Goal: Information Seeking & Learning: Learn about a topic

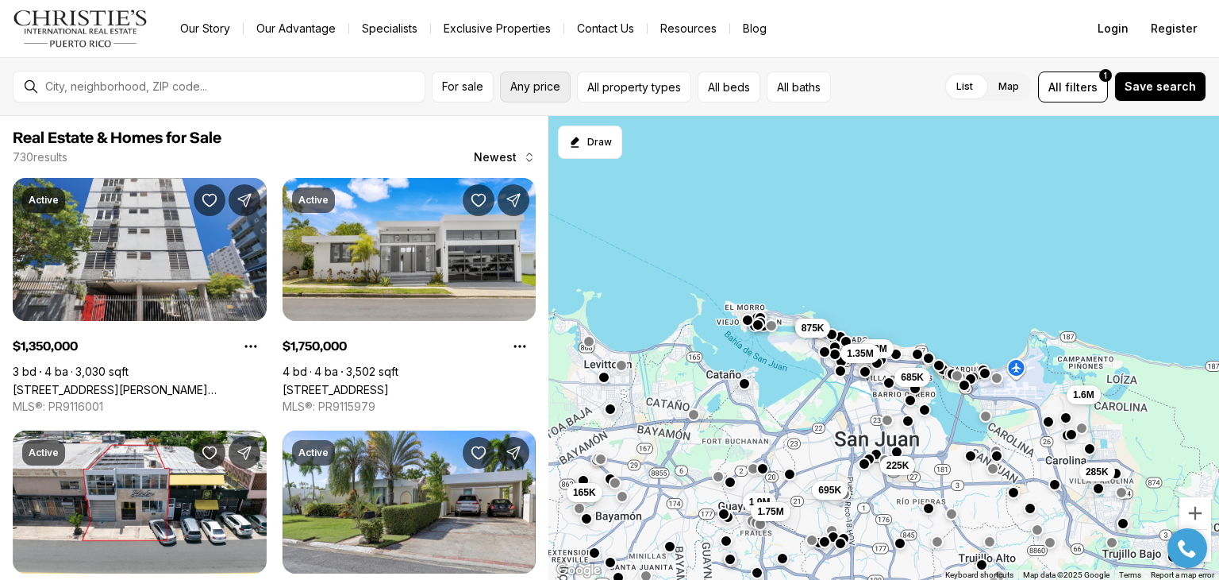
click at [561, 96] on button "Any price" at bounding box center [535, 86] width 71 height 31
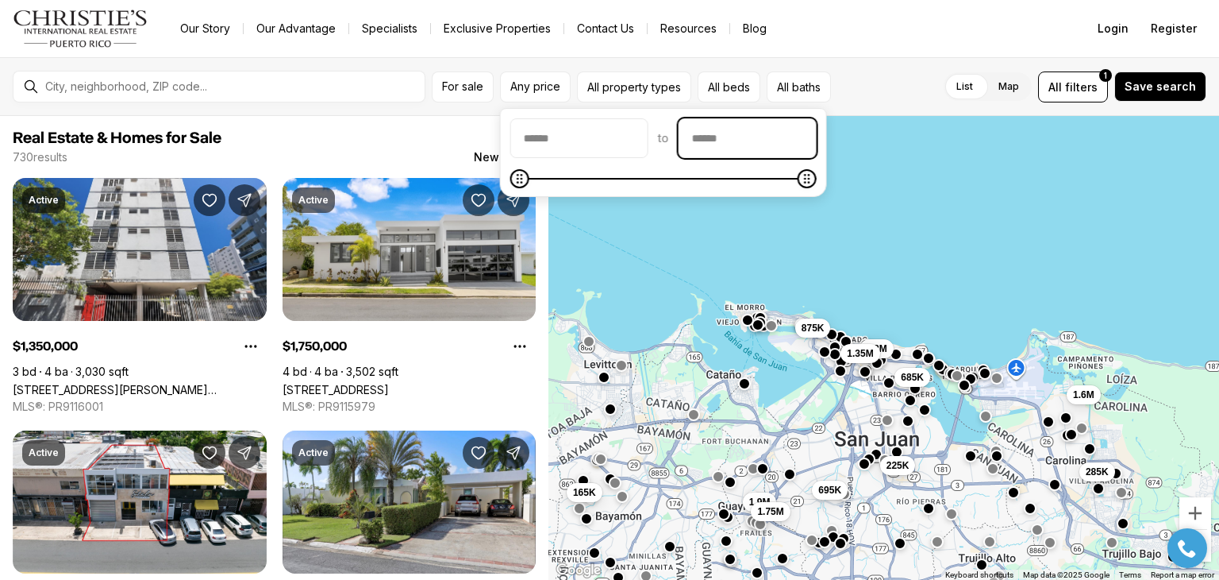
click at [750, 142] on input "priceMax" at bounding box center [748, 138] width 137 height 38
type input "********"
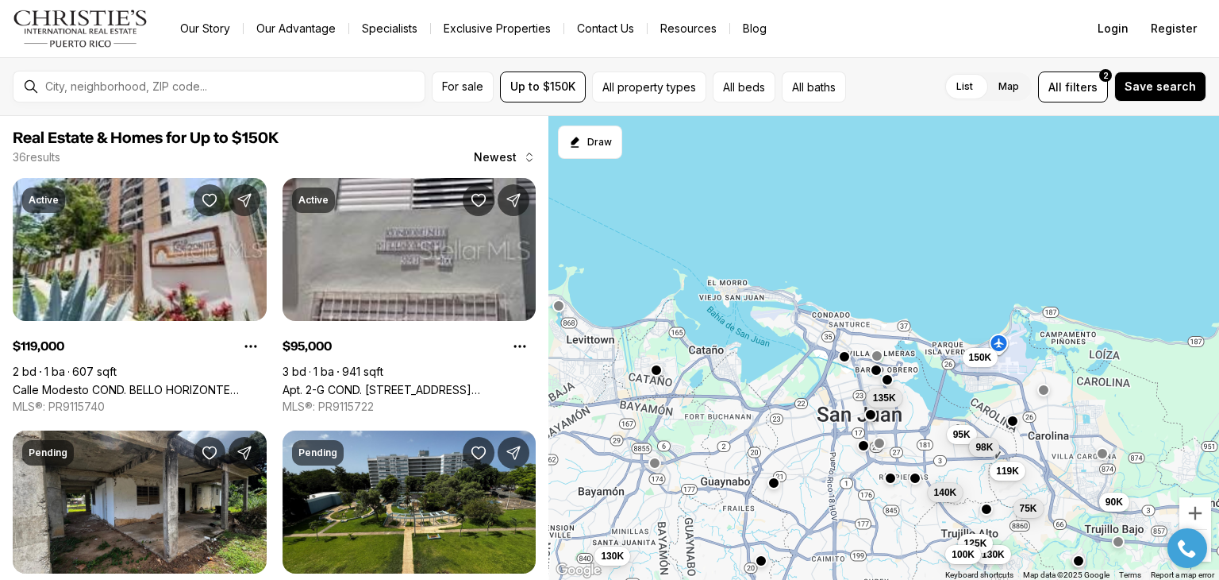
drag, startPoint x: 961, startPoint y: 455, endPoint x: 904, endPoint y: 380, distance: 94.0
click at [905, 380] on div "95K 140K 119K 90K 98K 75K 130K 125K 130K 135K 100K 150K" at bounding box center [884, 348] width 671 height 464
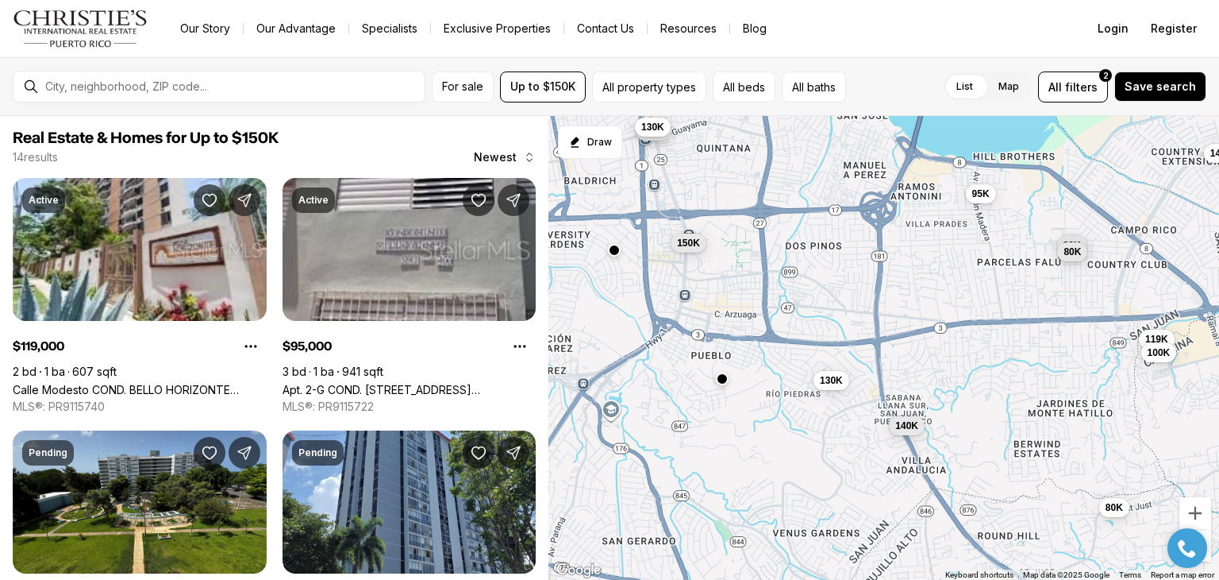
click at [822, 382] on span "130K" at bounding box center [831, 380] width 23 height 13
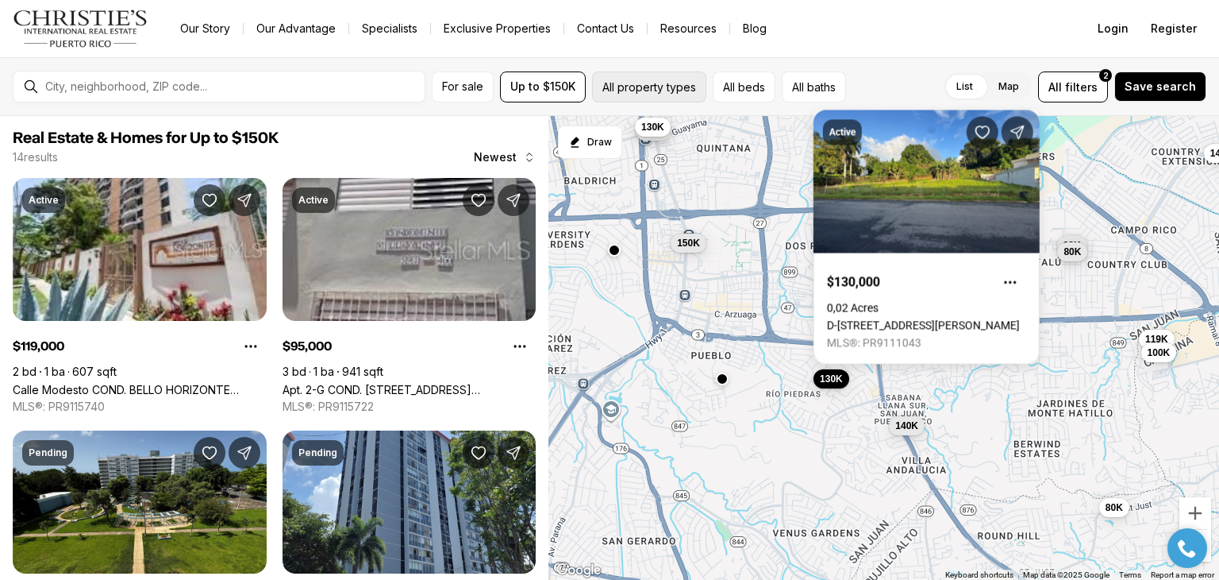
click at [679, 74] on button "All property types" at bounding box center [649, 86] width 114 height 31
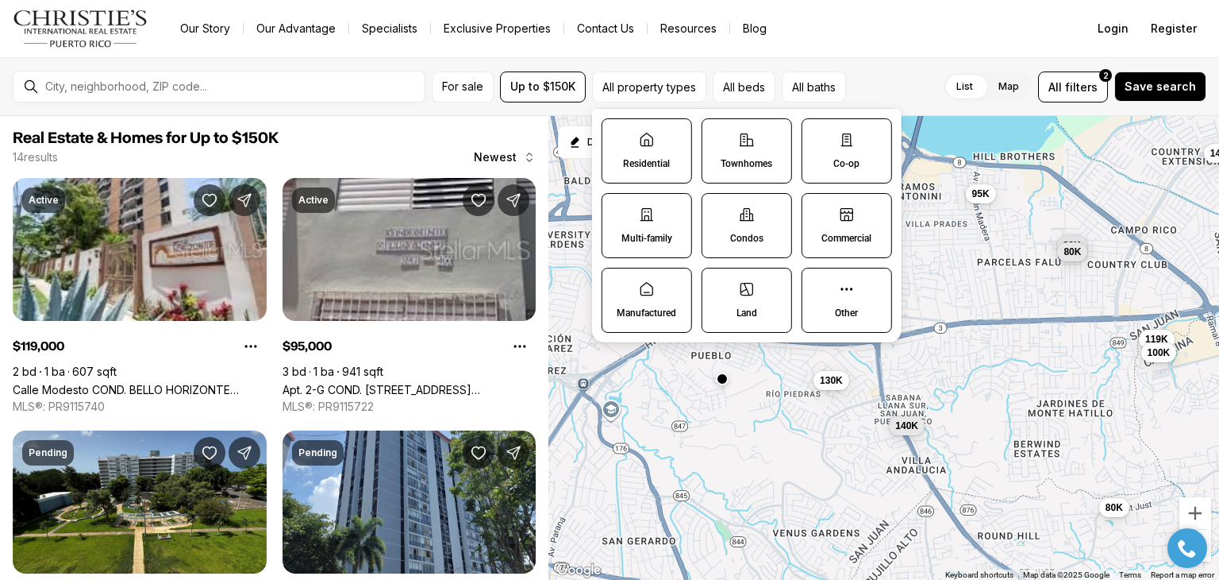
click at [733, 141] on label "Townhomes" at bounding box center [747, 150] width 91 height 65
click at [718, 135] on button "Townhomes" at bounding box center [711, 127] width 16 height 16
click at [644, 148] on label "Residential" at bounding box center [647, 150] width 91 height 65
click at [618, 135] on button "Residential" at bounding box center [611, 127] width 16 height 16
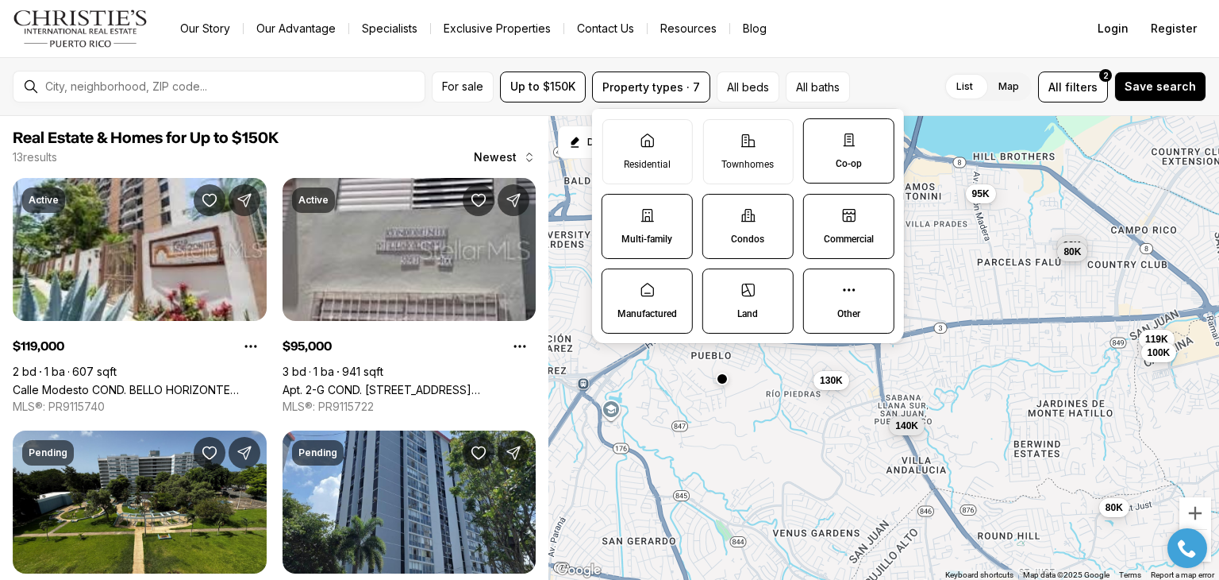
click at [861, 160] on p "Co-op" at bounding box center [849, 163] width 26 height 13
click at [820, 135] on button "Co-op" at bounding box center [812, 127] width 16 height 16
drag, startPoint x: 863, startPoint y: 223, endPoint x: 854, endPoint y: 258, distance: 36.0
click at [864, 222] on label "Commercial" at bounding box center [848, 226] width 91 height 65
click at [820, 210] on button "Commercial" at bounding box center [812, 203] width 16 height 16
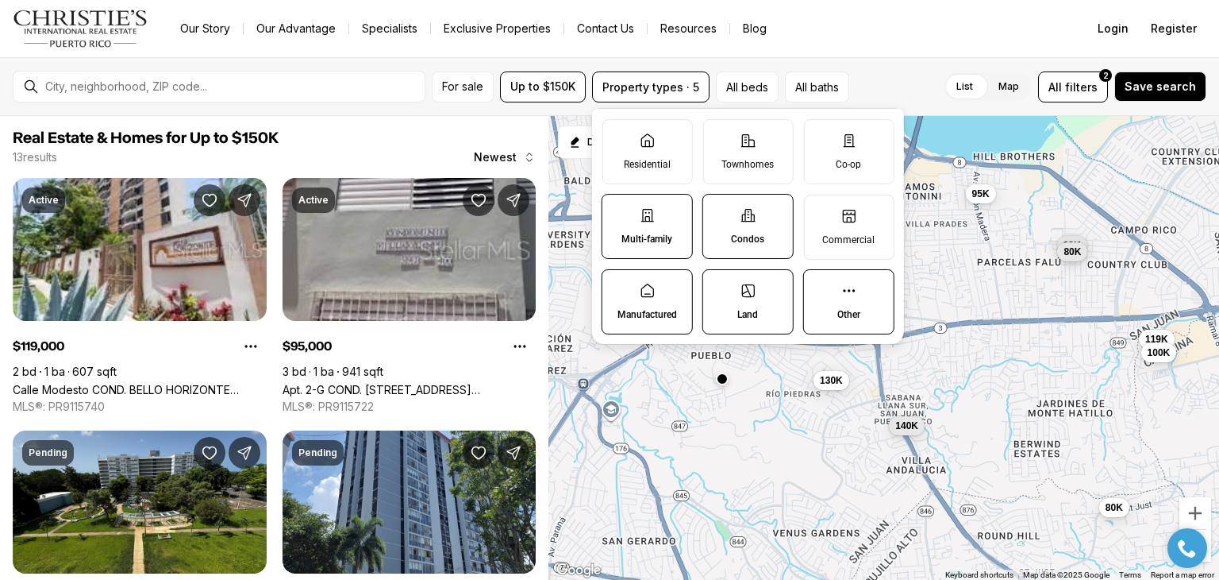
click at [790, 300] on label "Land" at bounding box center [748, 301] width 91 height 65
click at [719, 286] on button "Land" at bounding box center [711, 278] width 16 height 16
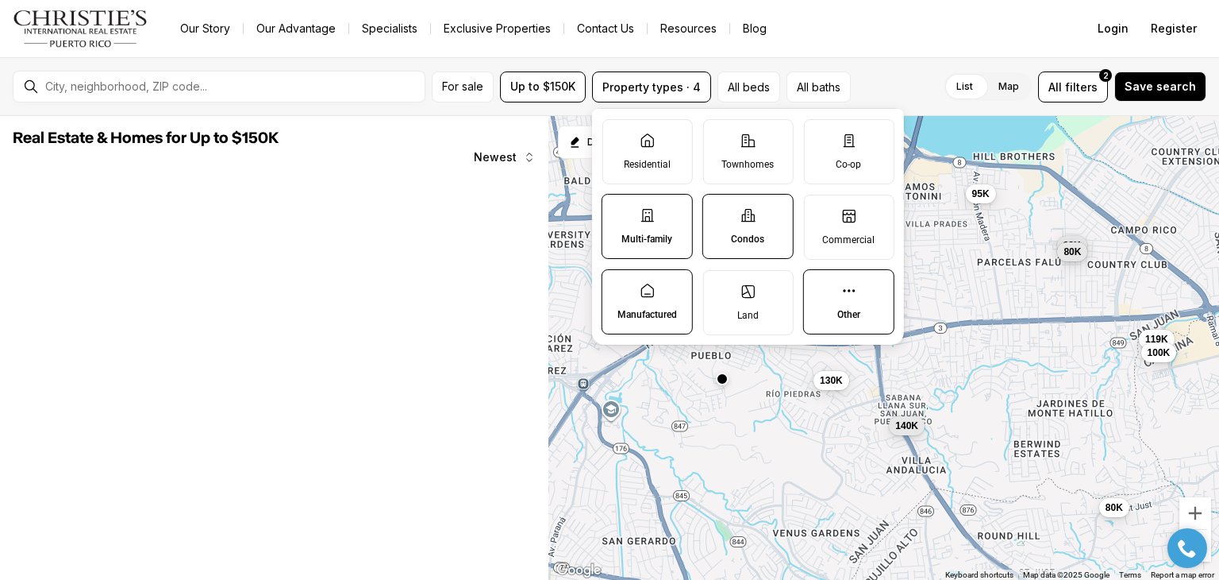
click at [743, 216] on icon at bounding box center [748, 215] width 16 height 16
click at [719, 210] on button "Condos" at bounding box center [711, 203] width 16 height 16
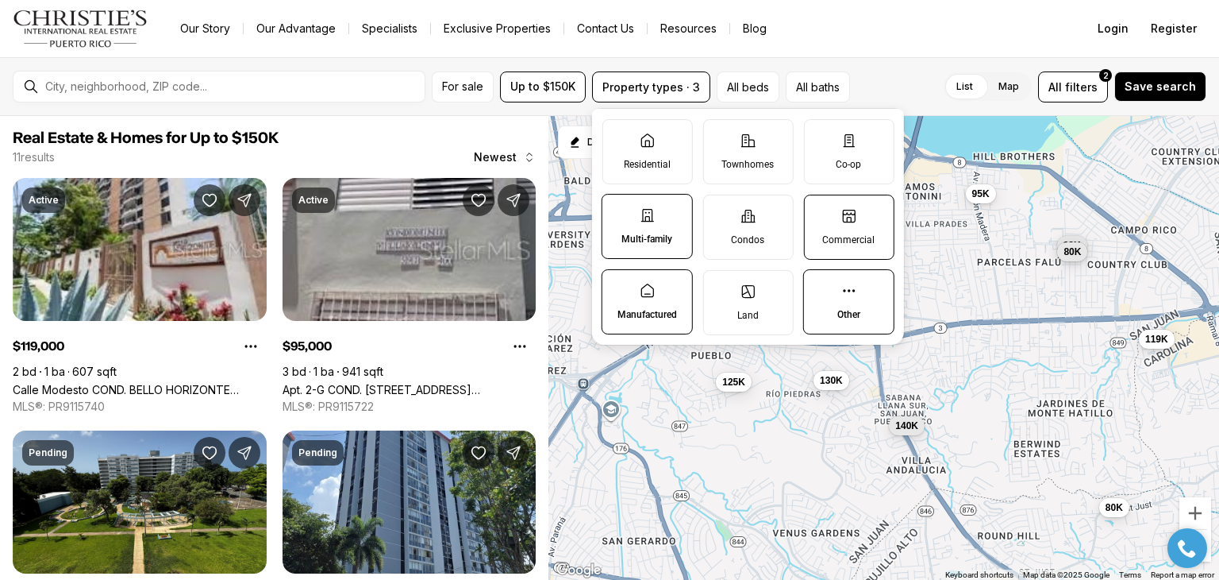
drag, startPoint x: 853, startPoint y: 233, endPoint x: 632, endPoint y: 225, distance: 220.9
click at [846, 233] on p "Commercial" at bounding box center [848, 239] width 52 height 13
click at [820, 211] on button "Commercial" at bounding box center [812, 203] width 16 height 16
click at [607, 220] on label "Multi-family" at bounding box center [647, 226] width 91 height 65
click at [607, 210] on button "Multi-family" at bounding box center [611, 203] width 16 height 16
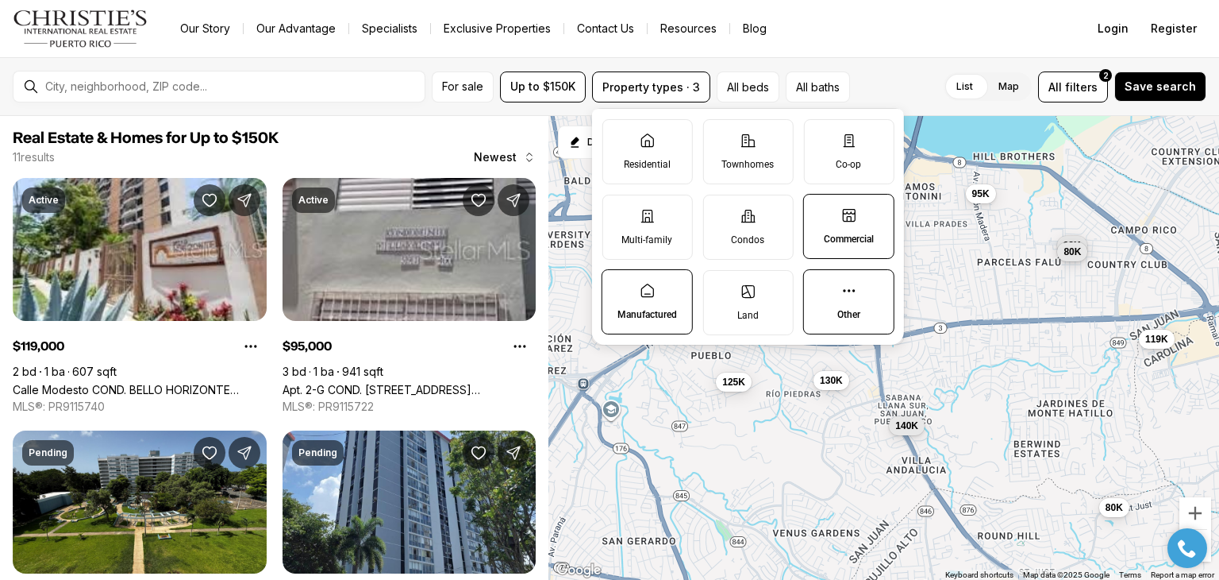
click at [641, 303] on label "Manufactured" at bounding box center [647, 301] width 91 height 65
click at [618, 286] on button "Manufactured" at bounding box center [611, 278] width 16 height 16
drag, startPoint x: 741, startPoint y: 141, endPoint x: 645, endPoint y: 141, distance: 96.1
click at [742, 141] on icon at bounding box center [748, 140] width 13 height 12
click at [719, 136] on button "Townhomes" at bounding box center [711, 128] width 16 height 16
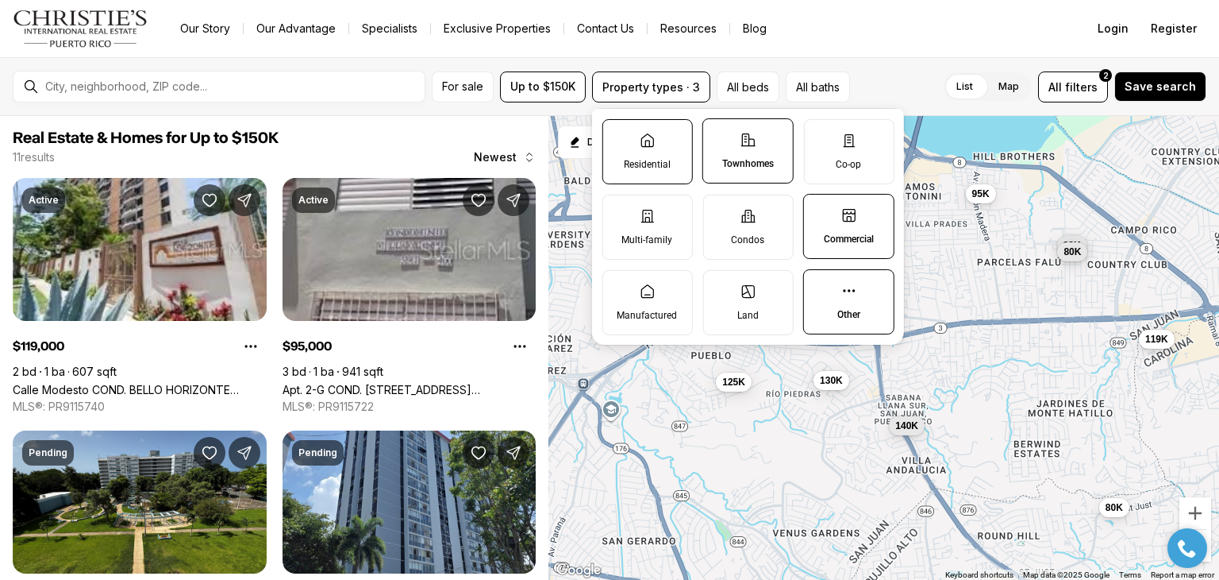
click at [643, 141] on icon at bounding box center [647, 141] width 16 height 16
click at [618, 136] on button "Residential" at bounding box center [611, 128] width 16 height 16
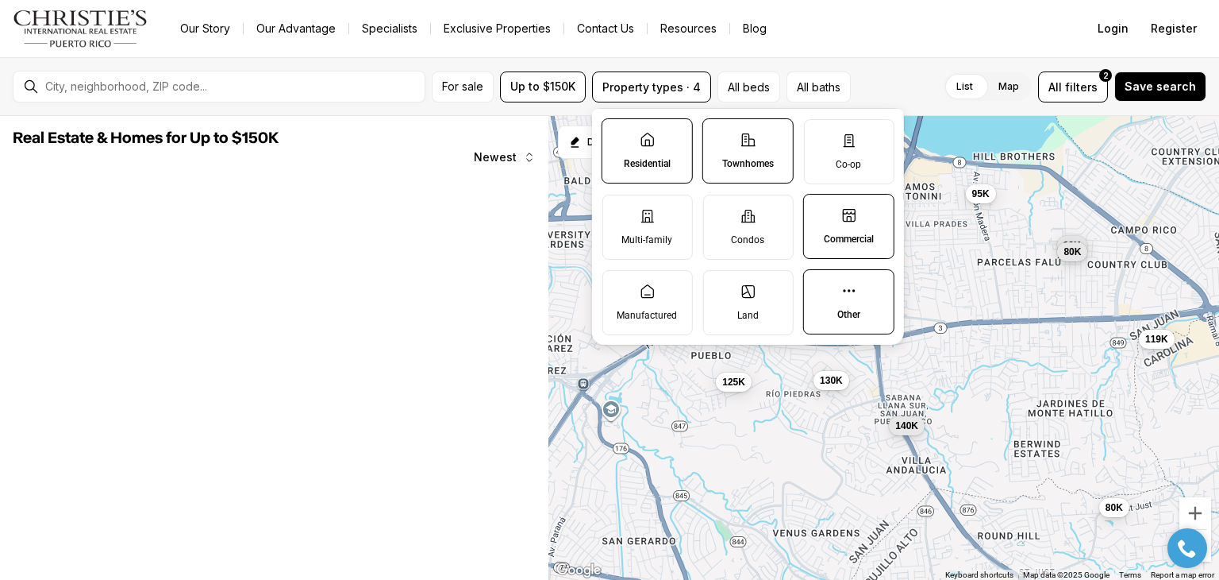
click at [844, 244] on p "Commercial" at bounding box center [849, 239] width 50 height 13
click at [820, 210] on button "Commercial" at bounding box center [812, 203] width 16 height 16
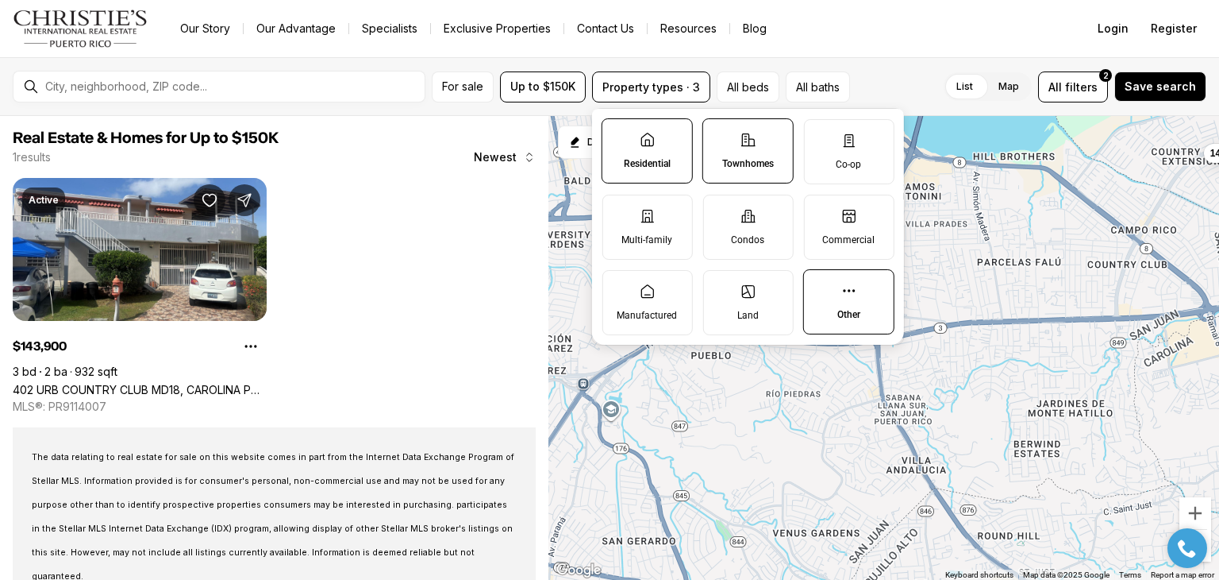
click at [846, 309] on p "Other" at bounding box center [849, 314] width 23 height 13
click at [820, 286] on button "Other" at bounding box center [812, 278] width 16 height 16
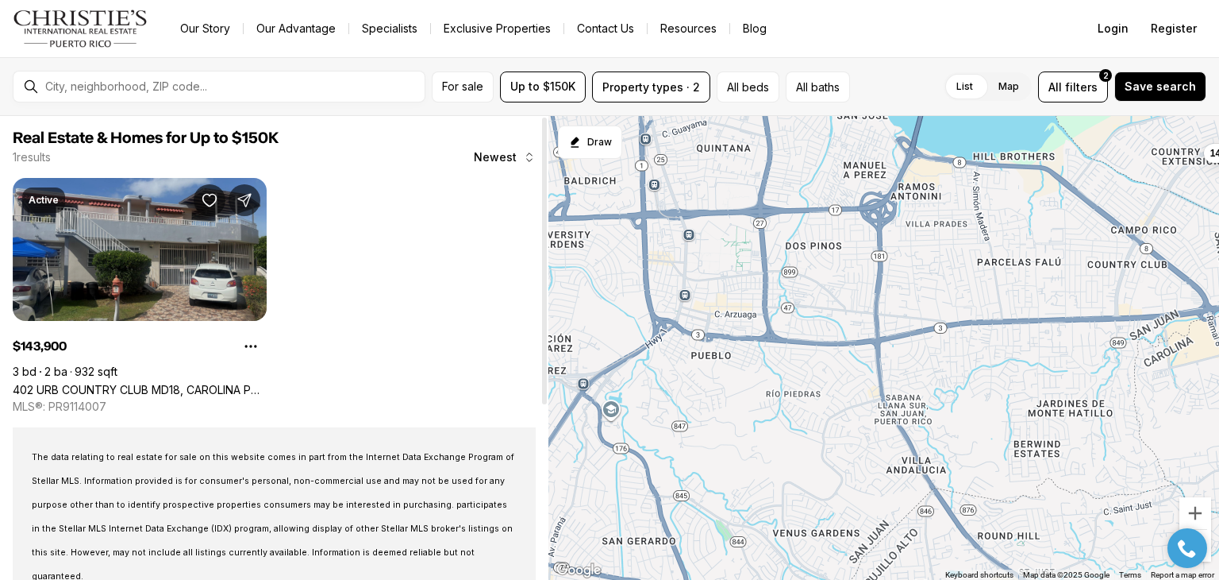
click at [116, 383] on link "402 URB COUNTRY CLUB MD18, CAROLINA PR, 00979" at bounding box center [140, 389] width 254 height 13
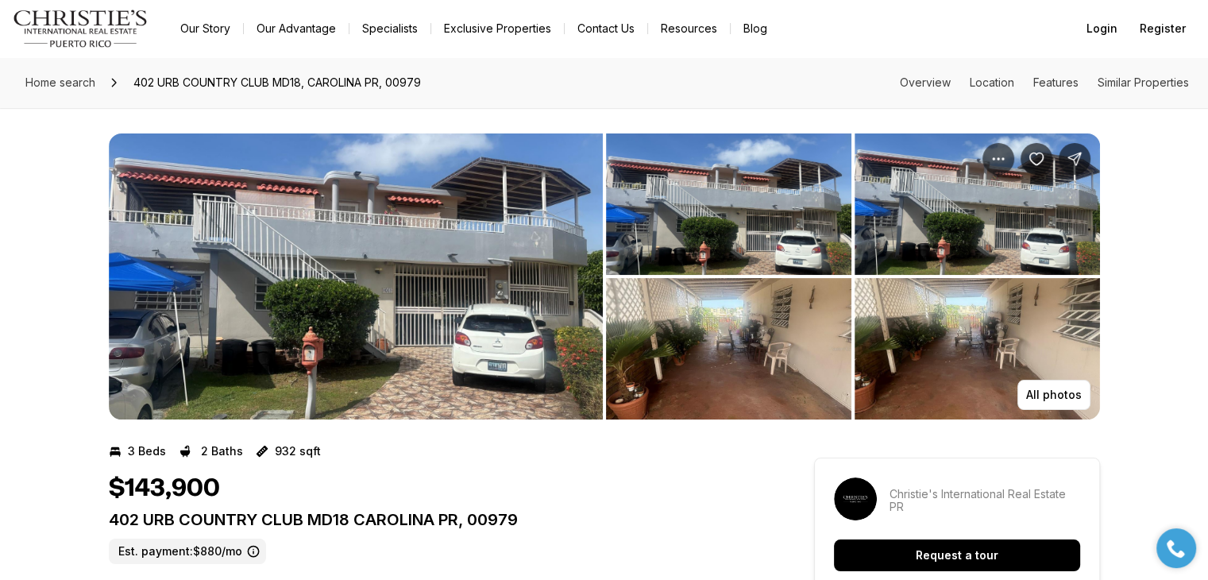
click at [809, 329] on img "View image gallery" at bounding box center [728, 348] width 245 height 141
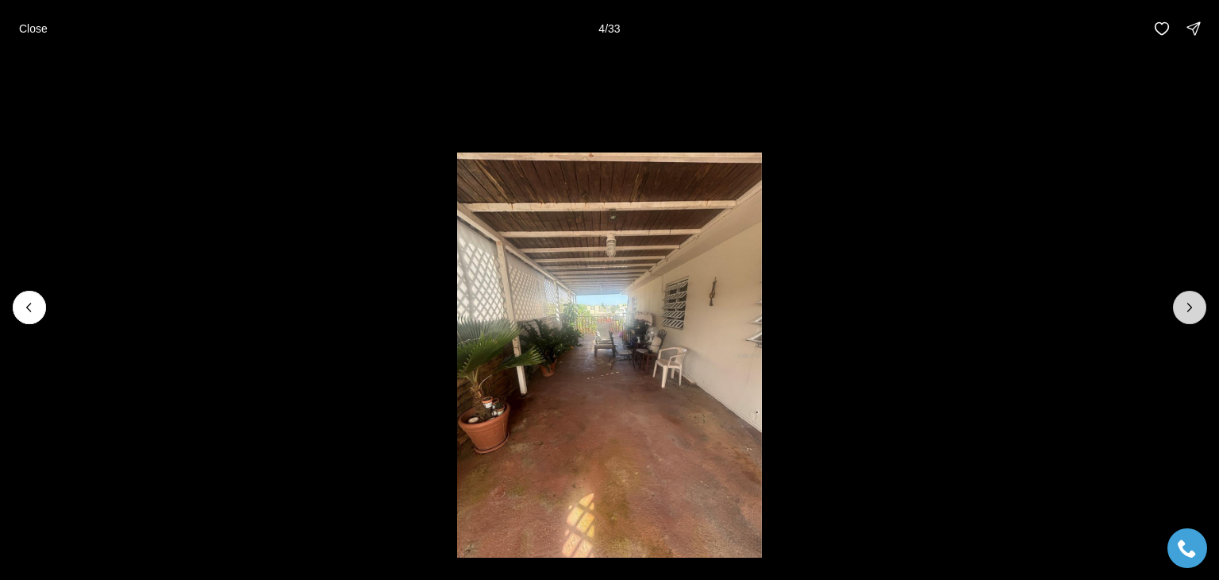
click at [1188, 308] on icon "Next slide" at bounding box center [1190, 307] width 16 height 16
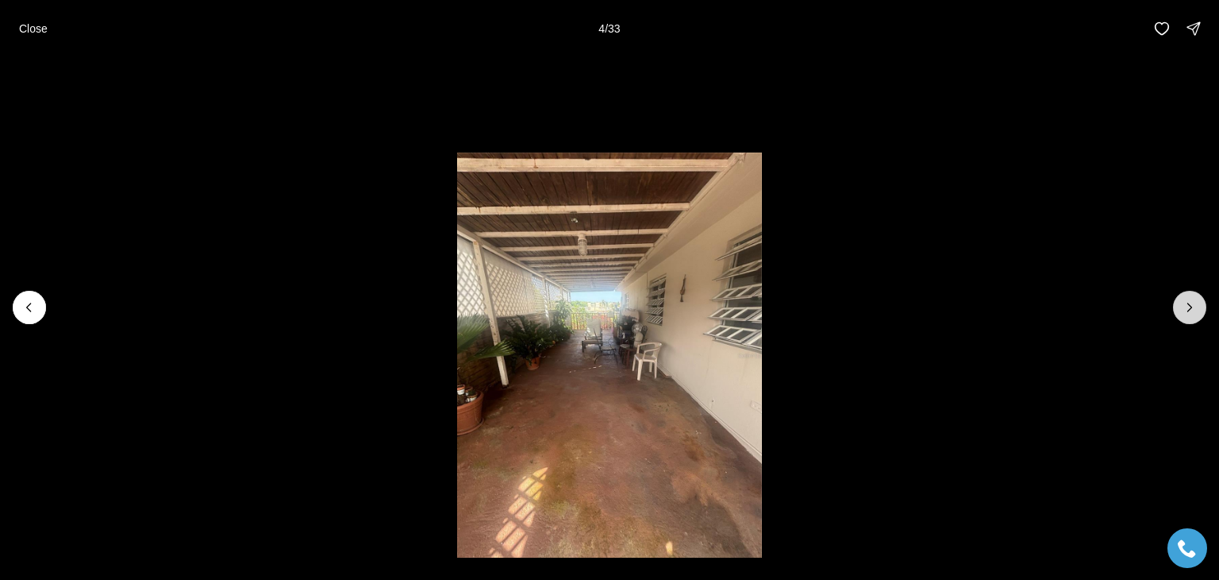
click at [1188, 308] on icon "Next slide" at bounding box center [1190, 307] width 16 height 16
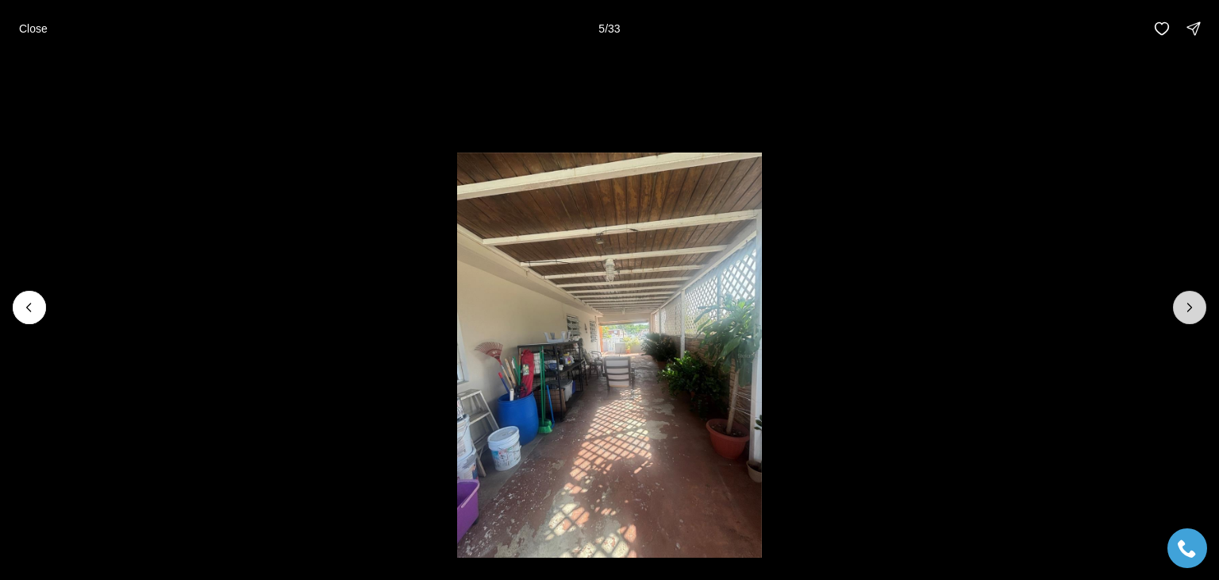
click at [1188, 308] on icon "Next slide" at bounding box center [1190, 307] width 16 height 16
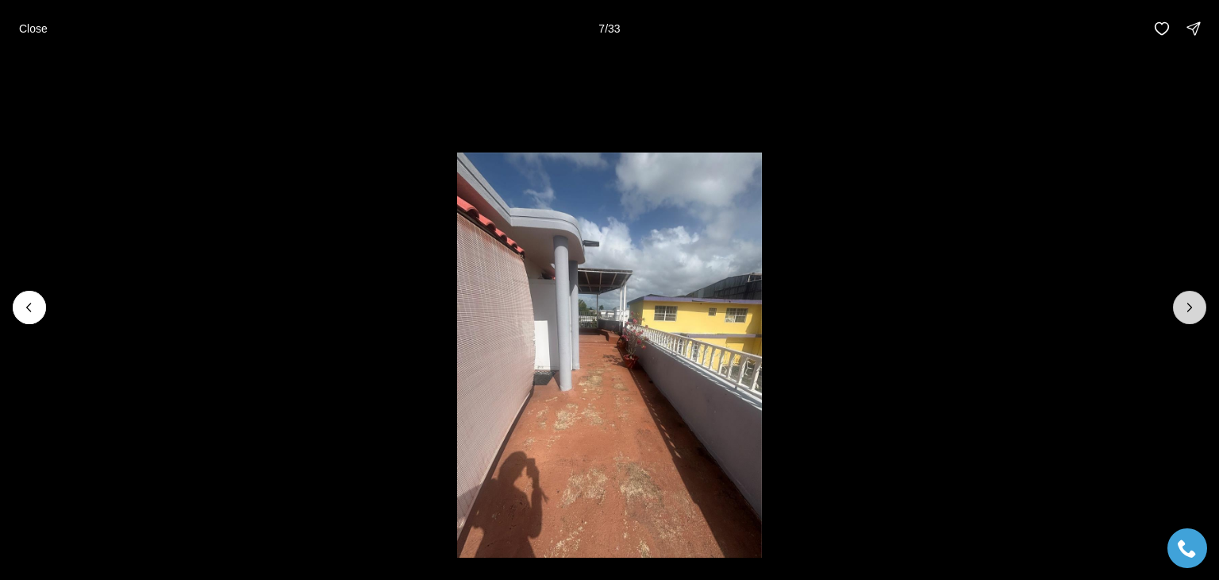
click at [1188, 308] on icon "Next slide" at bounding box center [1190, 307] width 16 height 16
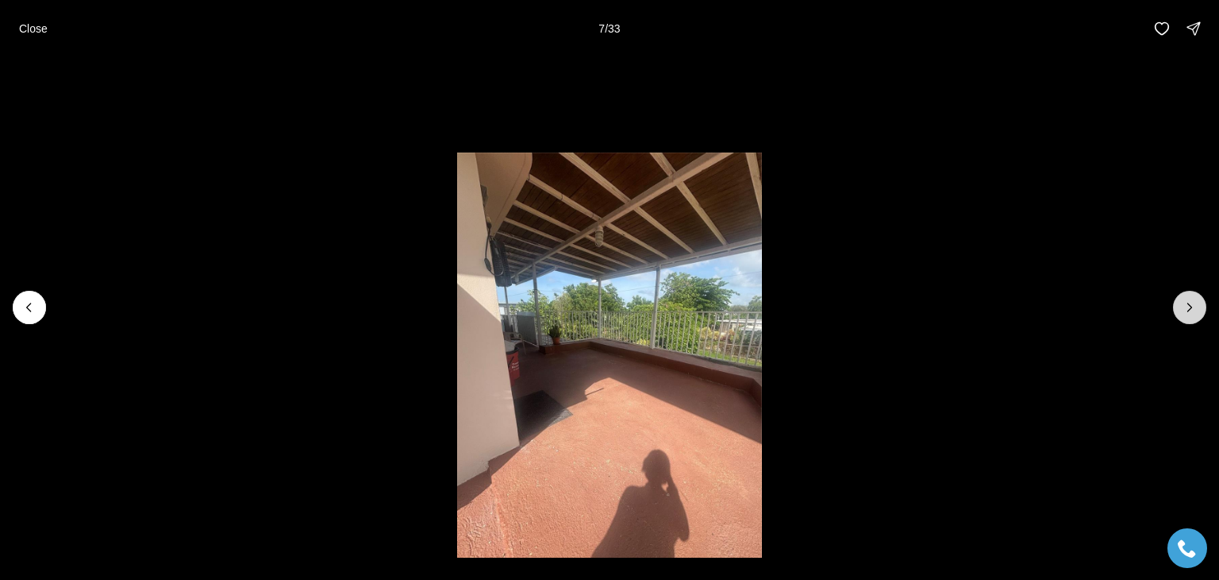
click at [1188, 308] on icon "Next slide" at bounding box center [1190, 307] width 16 height 16
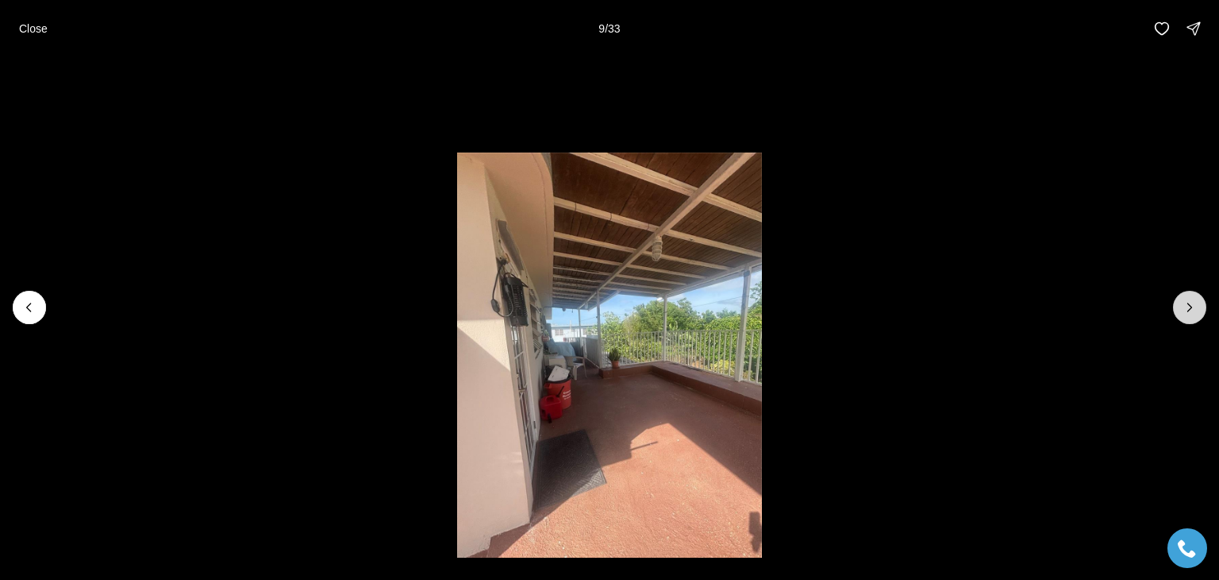
click at [1188, 308] on icon "Next slide" at bounding box center [1190, 307] width 16 height 16
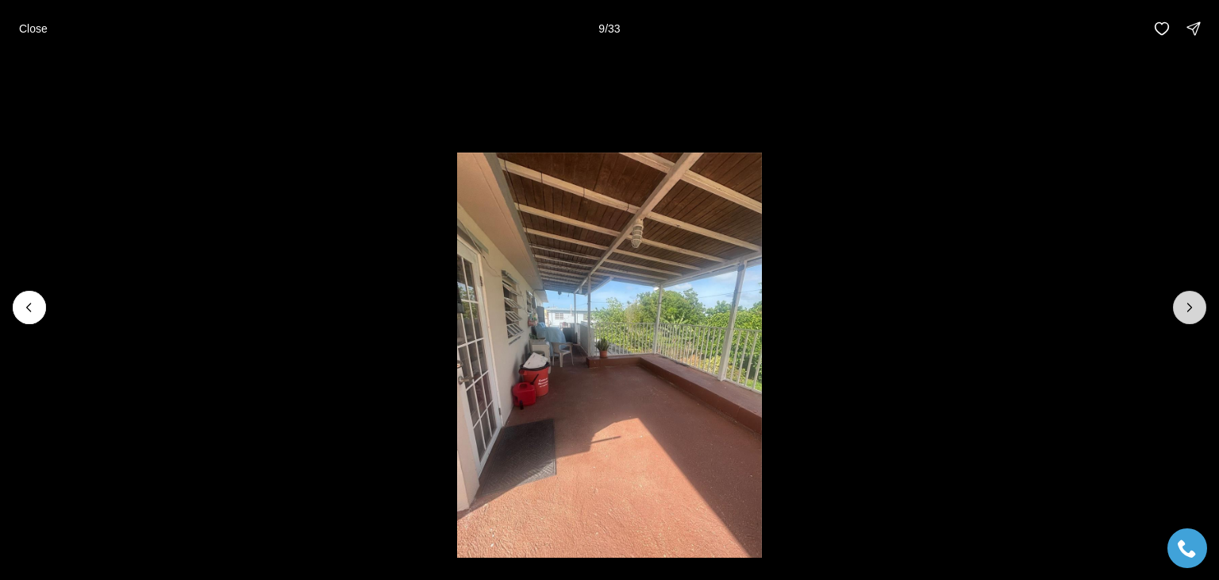
click at [1188, 308] on icon "Next slide" at bounding box center [1190, 307] width 16 height 16
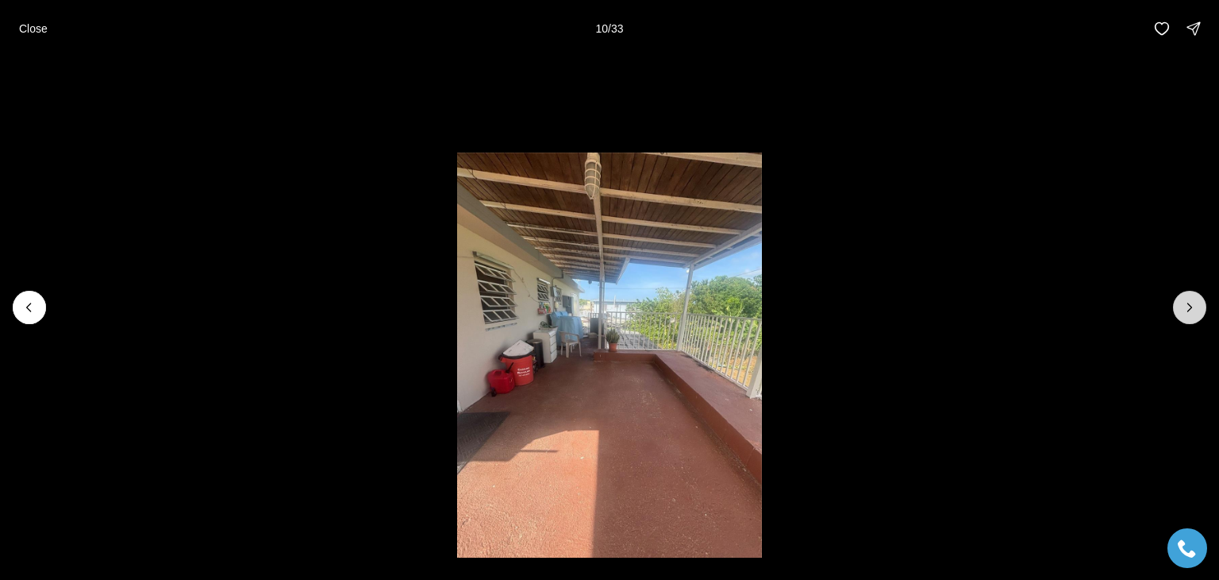
click at [1188, 308] on icon "Next slide" at bounding box center [1190, 307] width 16 height 16
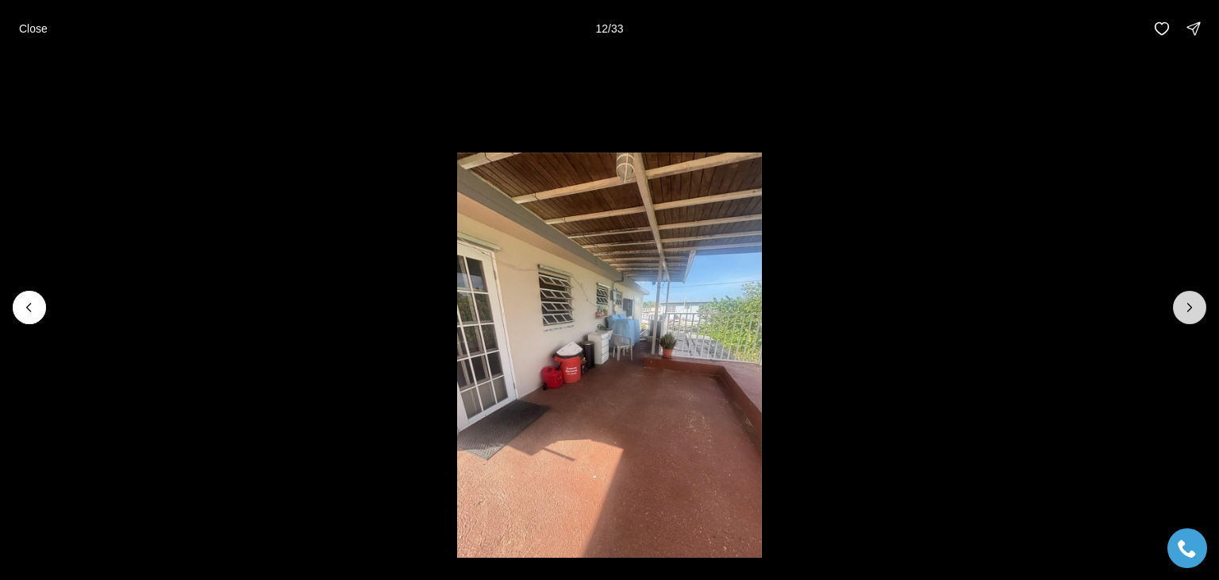
click at [1188, 308] on icon "Next slide" at bounding box center [1190, 307] width 16 height 16
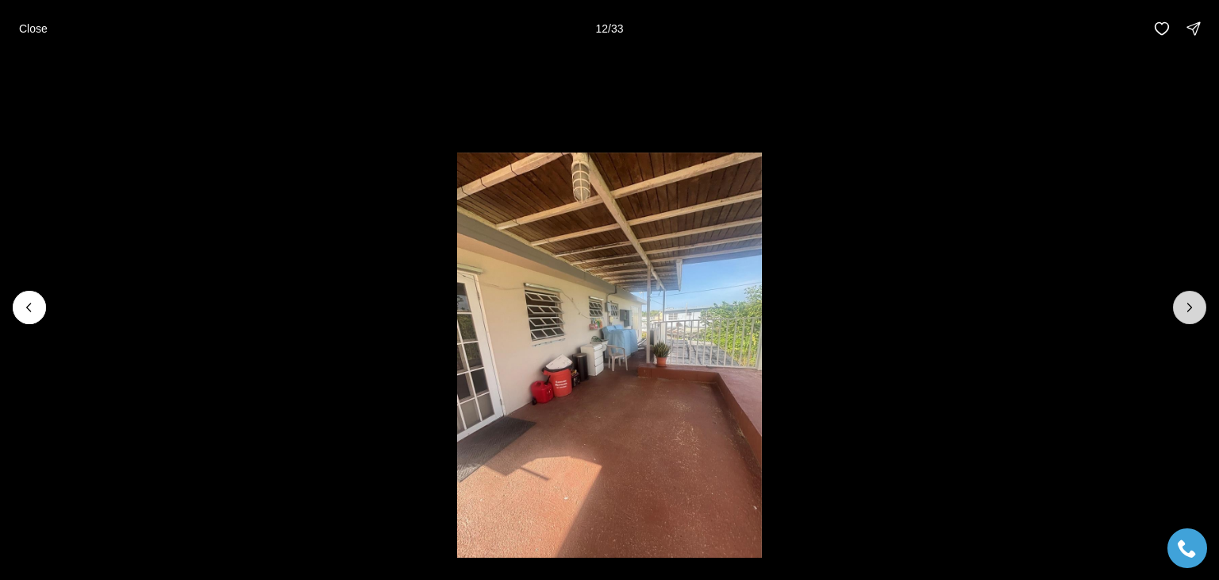
click at [1188, 308] on icon "Next slide" at bounding box center [1190, 307] width 16 height 16
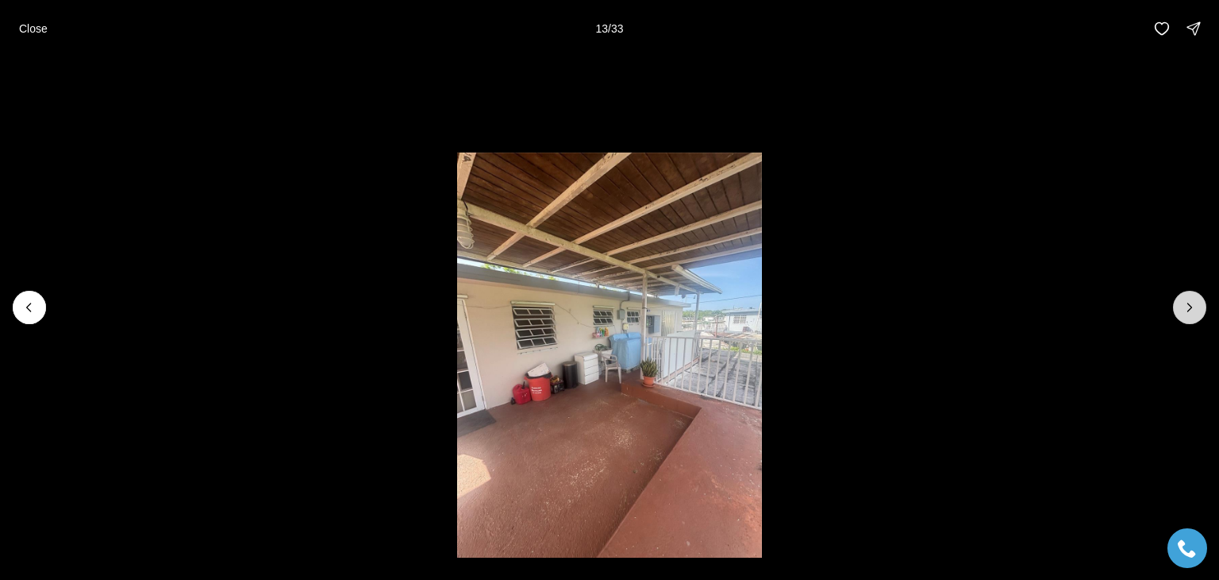
click at [1188, 308] on icon "Next slide" at bounding box center [1190, 307] width 16 height 16
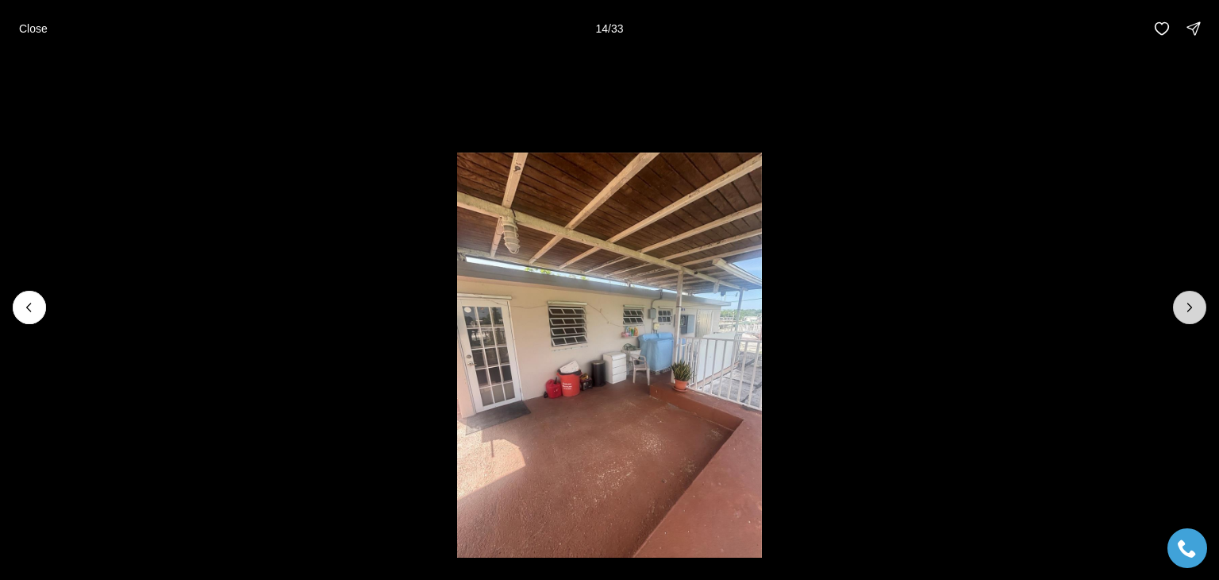
click at [1188, 308] on icon "Next slide" at bounding box center [1190, 307] width 16 height 16
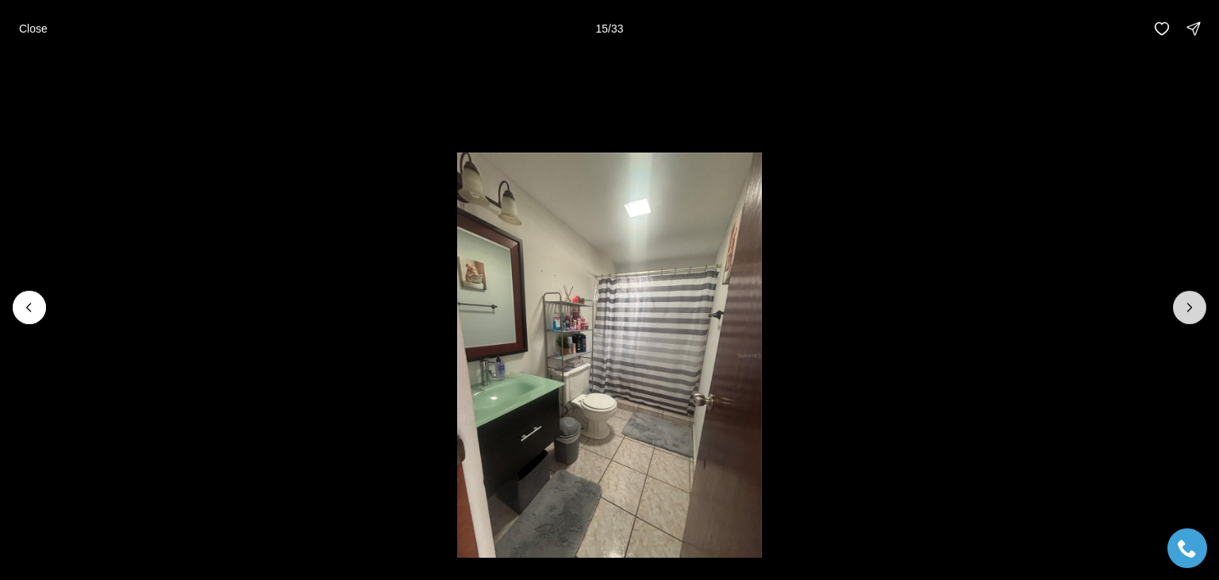
click at [1188, 308] on icon "Next slide" at bounding box center [1190, 307] width 16 height 16
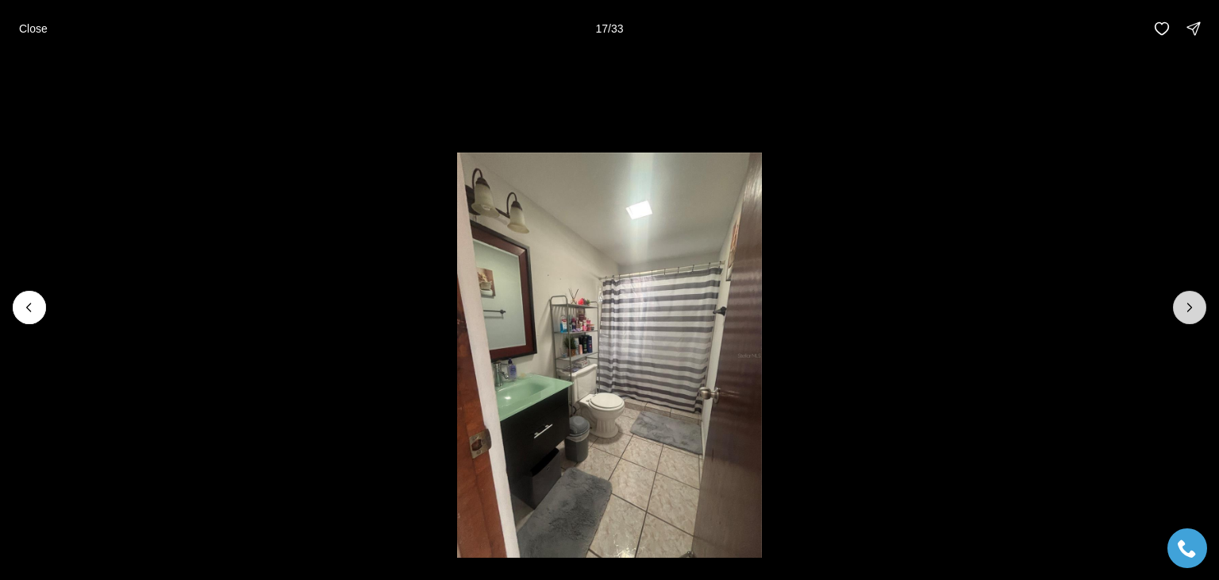
click at [1188, 308] on icon "Next slide" at bounding box center [1190, 307] width 16 height 16
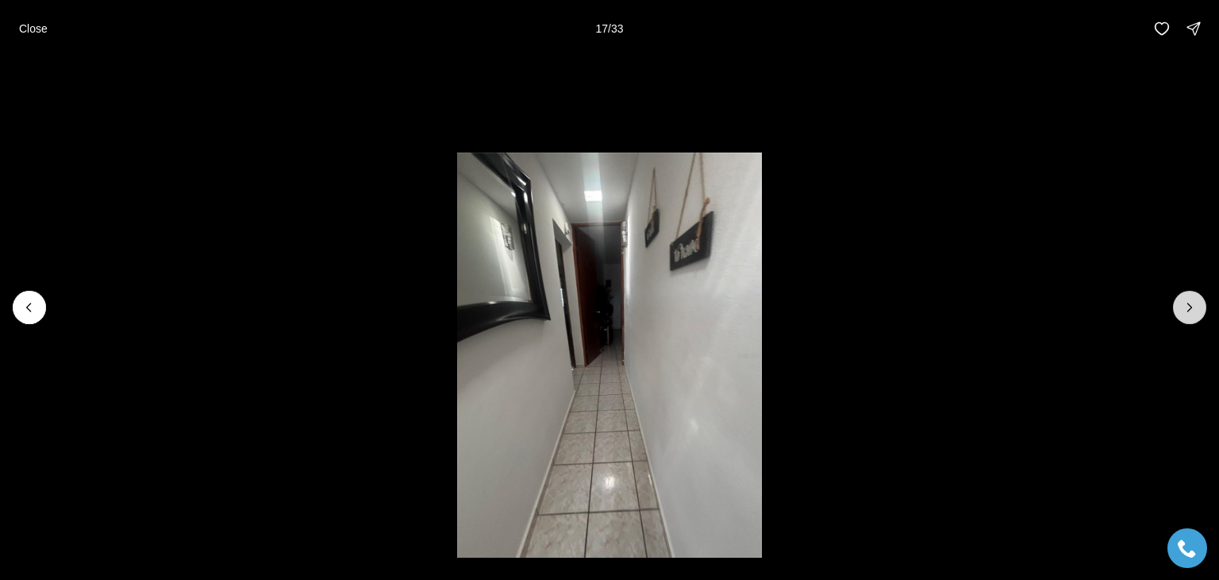
click at [1188, 308] on icon "Next slide" at bounding box center [1190, 307] width 16 height 16
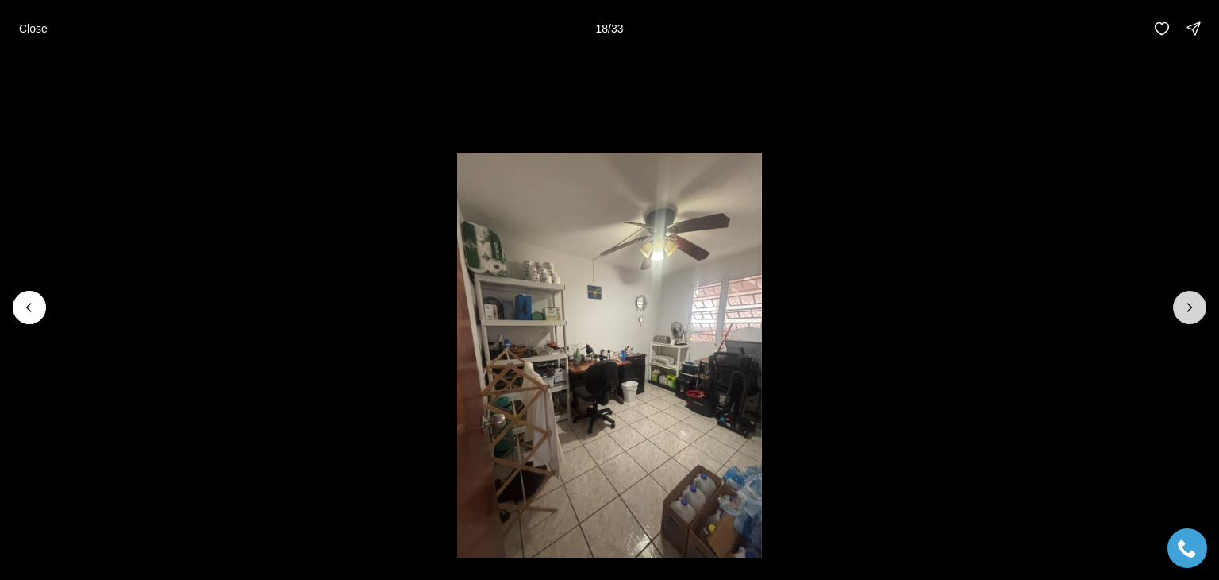
click at [1188, 308] on icon "Next slide" at bounding box center [1190, 307] width 16 height 16
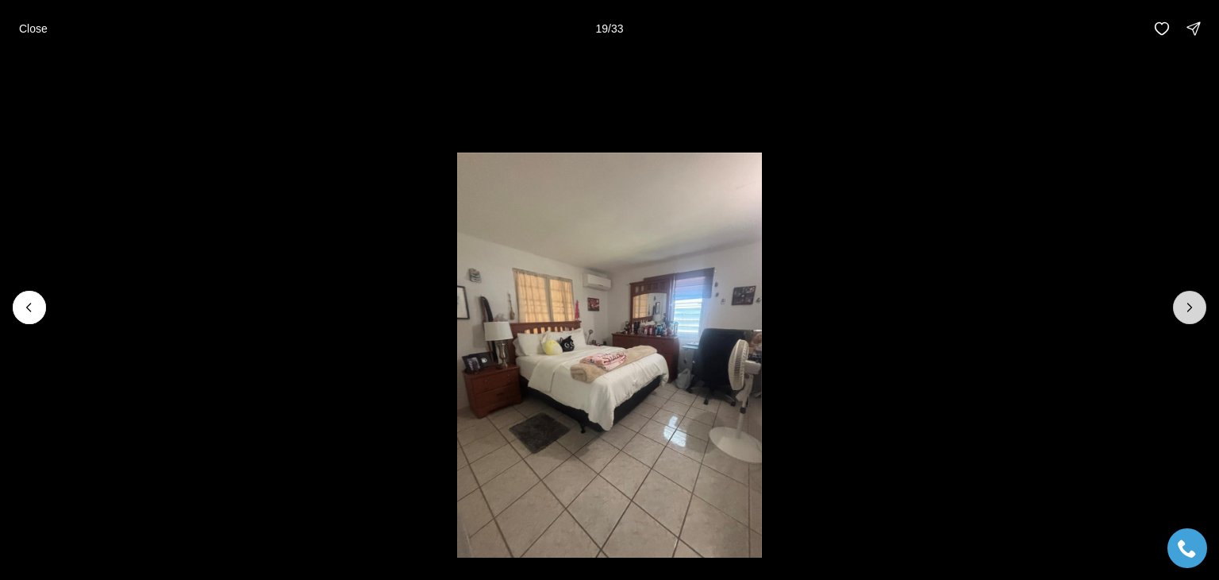
click at [1188, 308] on icon "Next slide" at bounding box center [1190, 307] width 16 height 16
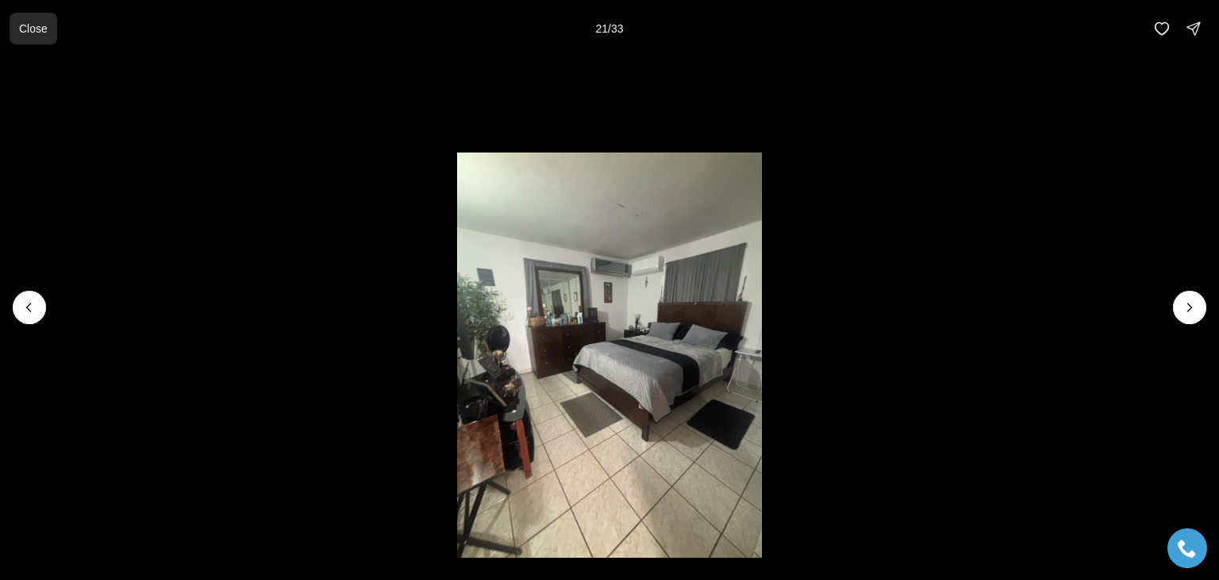
click at [18, 26] on button "Close" at bounding box center [34, 29] width 48 height 32
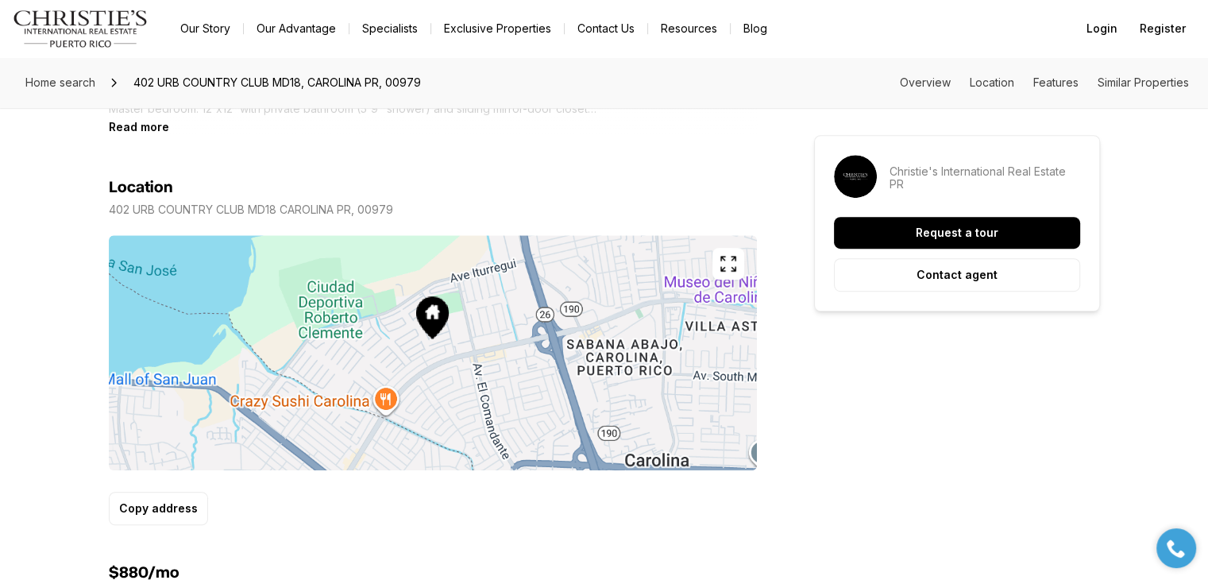
scroll to position [873, 0]
